Goal: Transaction & Acquisition: Purchase product/service

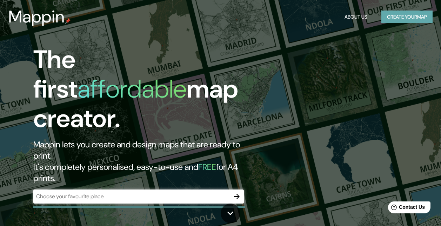
click at [382, 16] on button "Create your map" at bounding box center [407, 17] width 51 height 13
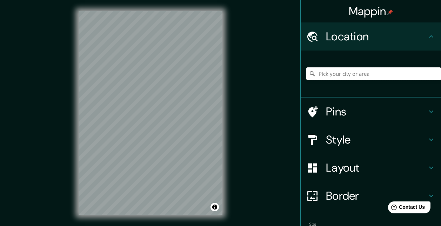
click at [350, 74] on input "Pick your city or area" at bounding box center [373, 73] width 135 height 13
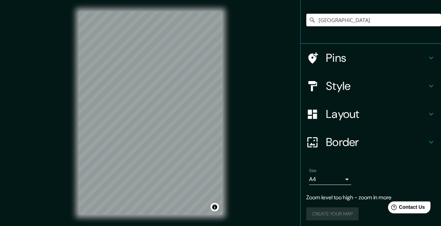
scroll to position [56, 0]
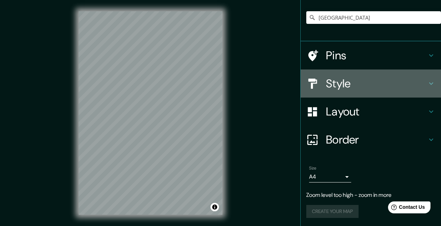
click at [427, 87] on icon at bounding box center [431, 83] width 8 height 8
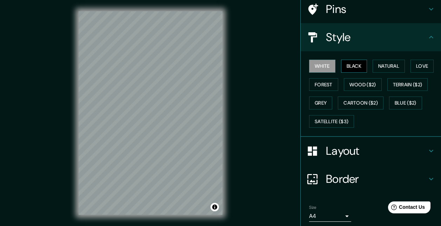
click at [354, 67] on button "Black" at bounding box center [354, 66] width 26 height 13
click at [323, 65] on button "White" at bounding box center [322, 66] width 26 height 13
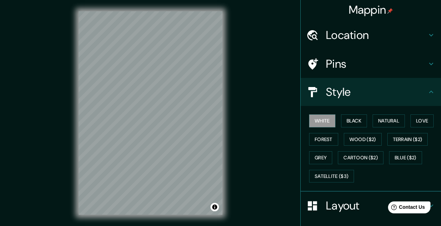
scroll to position [0, 0]
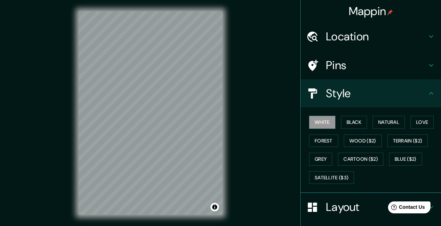
click at [379, 37] on h4 "Location" at bounding box center [376, 36] width 101 height 14
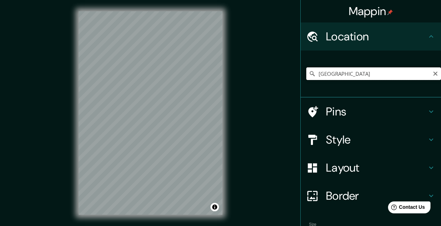
click at [365, 76] on input "[GEOGRAPHIC_DATA]" at bounding box center [373, 73] width 135 height 13
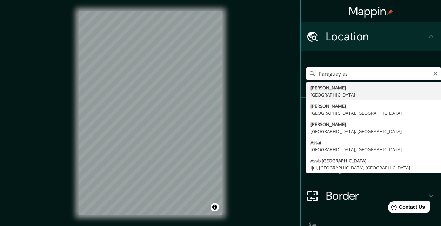
type input "[GEOGRAPHIC_DATA], [GEOGRAPHIC_DATA]"
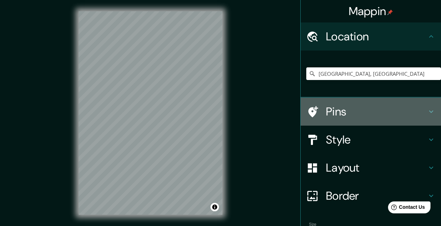
click at [385, 119] on div "Pins" at bounding box center [371, 112] width 140 height 28
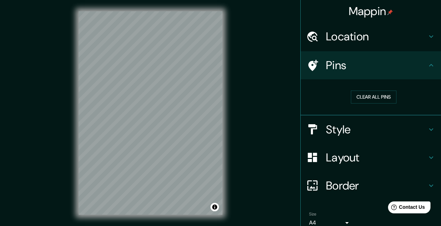
click at [377, 133] on h4 "Style" at bounding box center [376, 129] width 101 height 14
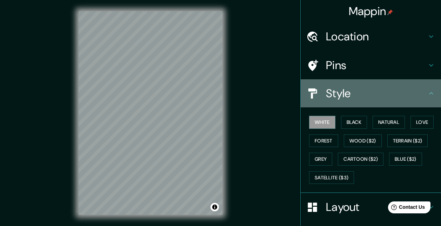
click at [380, 91] on h4 "Style" at bounding box center [376, 93] width 101 height 14
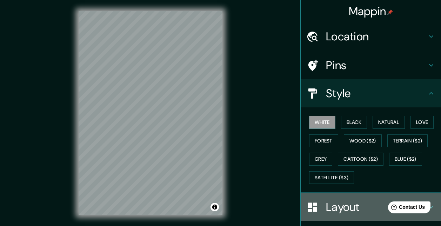
click at [343, 207] on h4 "Layout" at bounding box center [376, 207] width 101 height 14
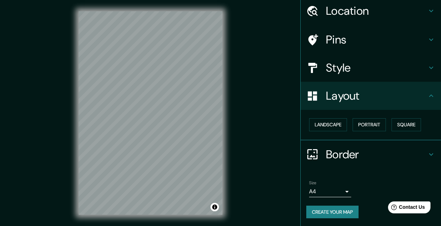
scroll to position [26, 0]
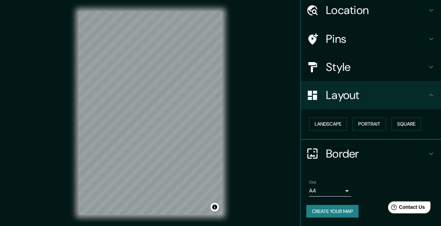
click at [351, 155] on h4 "Border" at bounding box center [376, 154] width 101 height 14
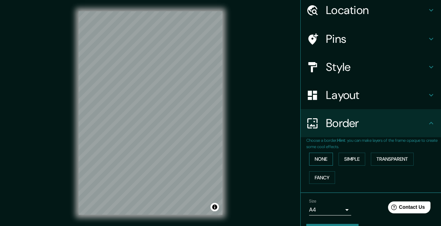
click at [324, 159] on button "None" at bounding box center [321, 159] width 24 height 13
click at [352, 130] on h4 "Border" at bounding box center [376, 123] width 101 height 14
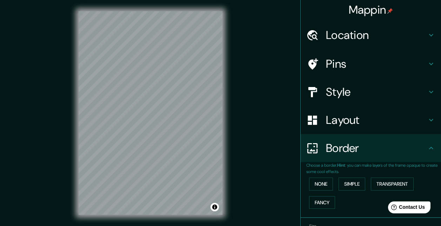
scroll to position [0, 0]
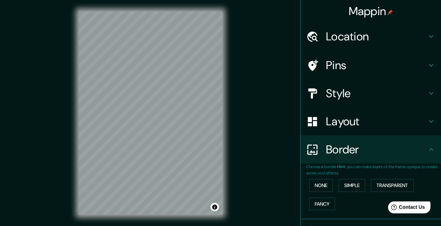
click at [262, 124] on div "Mappin Location [GEOGRAPHIC_DATA], [GEOGRAPHIC_DATA] Pins Style Layout Border C…" at bounding box center [220, 118] width 441 height 237
click at [363, 145] on h4 "Border" at bounding box center [376, 149] width 101 height 14
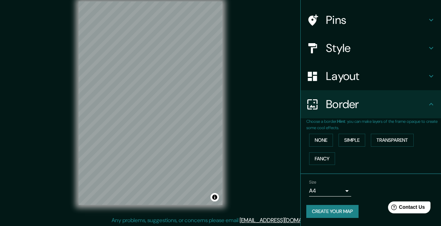
scroll to position [11, 0]
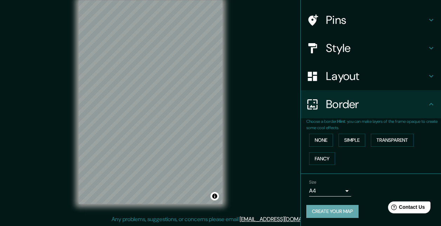
click at [326, 210] on button "Create your map" at bounding box center [332, 211] width 52 height 13
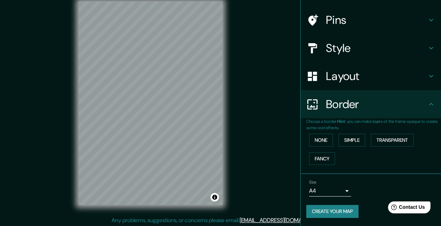
click at [339, 210] on button "Create your map" at bounding box center [332, 211] width 52 height 13
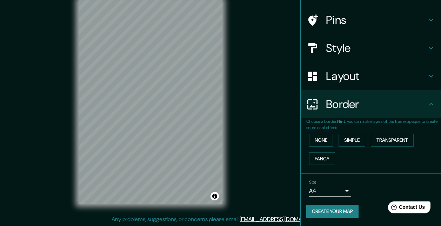
scroll to position [0, 0]
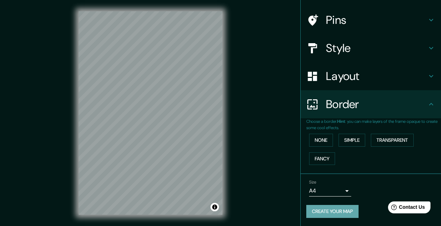
click at [323, 209] on button "Create your map" at bounding box center [332, 211] width 52 height 13
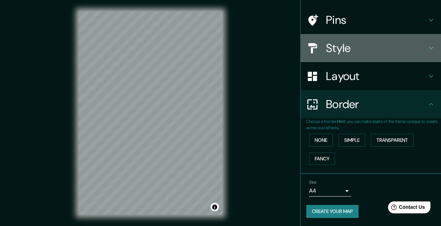
click at [386, 46] on h4 "Style" at bounding box center [376, 48] width 101 height 14
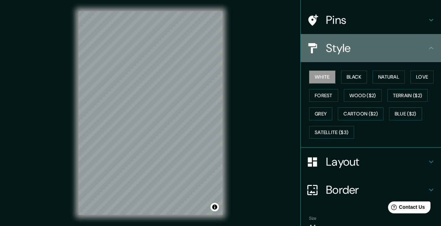
click at [386, 46] on h4 "Style" at bounding box center [376, 48] width 101 height 14
click at [427, 47] on icon at bounding box center [431, 48] width 8 height 8
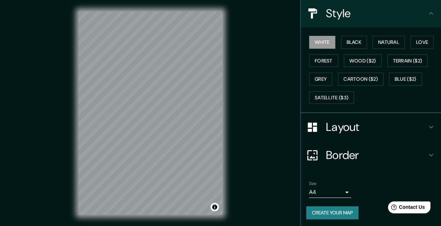
scroll to position [81, 0]
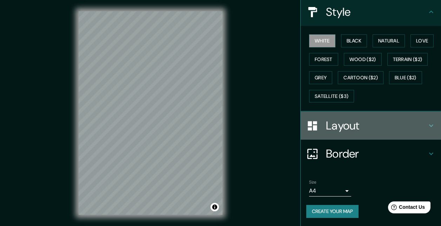
click at [374, 136] on div "Layout" at bounding box center [371, 126] width 140 height 28
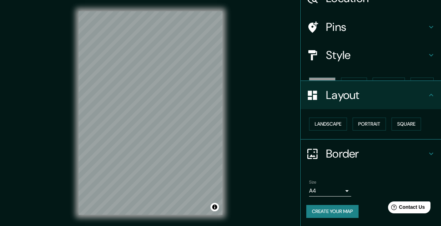
scroll to position [26, 0]
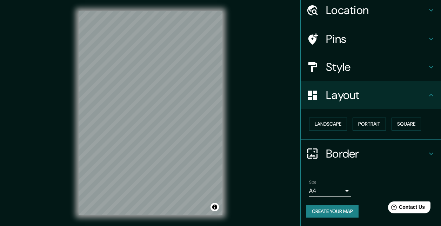
click at [345, 94] on h4 "Layout" at bounding box center [376, 95] width 101 height 14
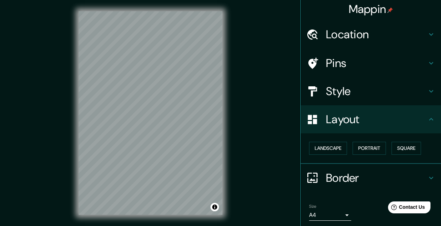
scroll to position [0, 0]
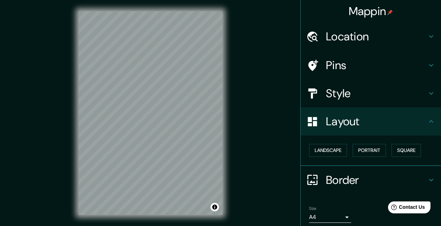
click at [335, 93] on h4 "Style" at bounding box center [376, 93] width 101 height 14
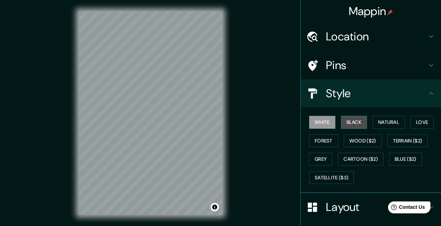
click at [343, 122] on button "Black" at bounding box center [354, 122] width 26 height 13
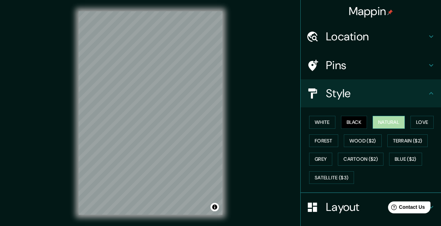
click at [374, 120] on button "Natural" at bounding box center [389, 122] width 32 height 13
click at [316, 135] on button "Forest" at bounding box center [323, 140] width 29 height 13
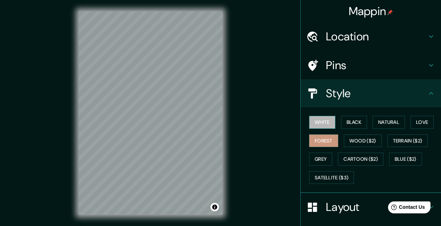
click at [327, 121] on button "White" at bounding box center [322, 122] width 26 height 13
click at [356, 122] on button "Black" at bounding box center [354, 122] width 26 height 13
click at [323, 121] on button "White" at bounding box center [322, 122] width 26 height 13
click at [346, 124] on button "Black" at bounding box center [354, 122] width 26 height 13
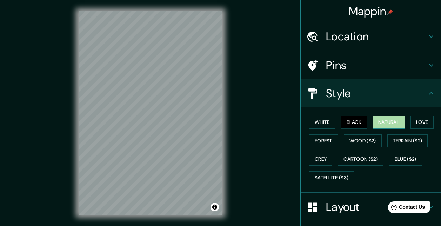
click at [382, 122] on button "Natural" at bounding box center [389, 122] width 32 height 13
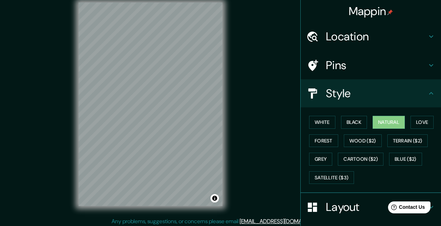
scroll to position [11, 0]
